Goal: Find contact information: Find contact information

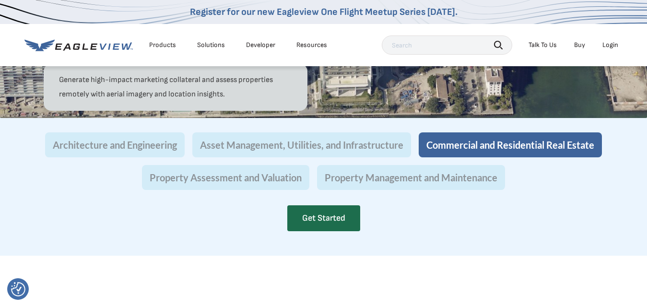
scroll to position [959, 0]
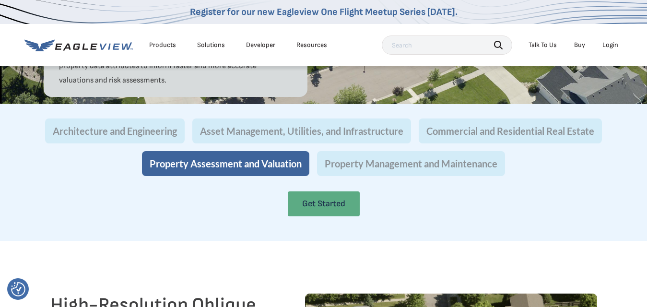
click at [343, 216] on link "Get Started" at bounding box center [324, 203] width 72 height 25
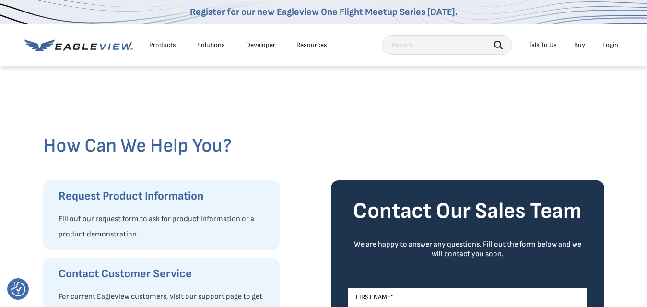
click at [305, 49] on li "Resources" at bounding box center [311, 45] width 40 height 14
click at [305, 48] on div "Resources" at bounding box center [311, 45] width 31 height 9
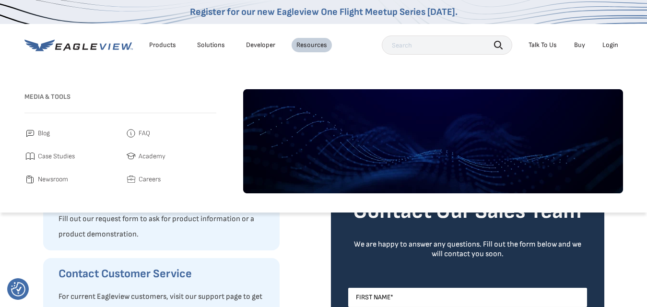
click at [317, 41] on div "Resources" at bounding box center [311, 45] width 31 height 9
